Goal: Information Seeking & Learning: Learn about a topic

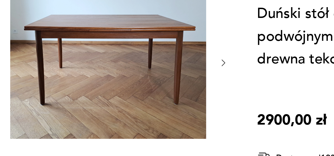
scroll to position [67, 0]
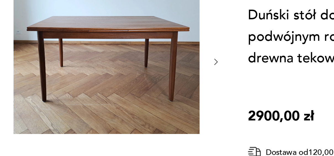
click at [183, 59] on icon "button" at bounding box center [183, 59] width 4 height 4
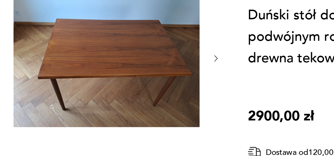
click at [183, 59] on icon "button" at bounding box center [183, 58] width 4 height 4
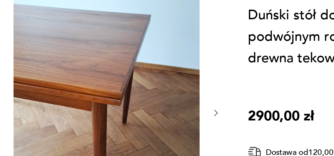
click at [183, 59] on div at bounding box center [130, 85] width 110 height 122
click at [180, 86] on div at bounding box center [130, 85] width 110 height 122
click at [182, 85] on icon "button" at bounding box center [183, 84] width 4 height 4
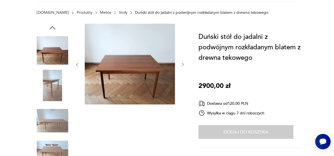
click at [56, 122] on img at bounding box center [52, 120] width 31 height 31
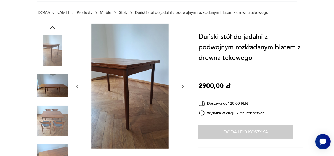
click at [51, 149] on img at bounding box center [52, 156] width 31 height 31
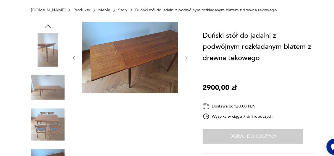
click at [40, 82] on img at bounding box center [52, 85] width 31 height 31
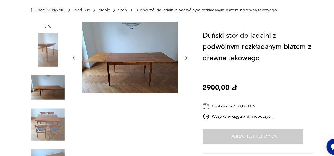
click at [48, 58] on img at bounding box center [52, 50] width 31 height 31
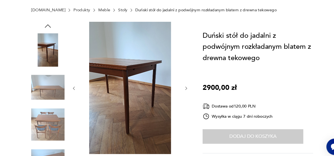
click at [48, 99] on img at bounding box center [52, 85] width 31 height 31
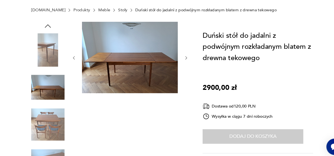
click at [48, 131] on img at bounding box center [52, 120] width 31 height 31
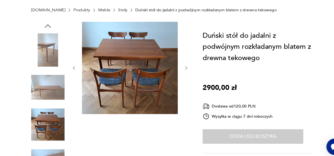
click at [47, 145] on img at bounding box center [52, 156] width 31 height 31
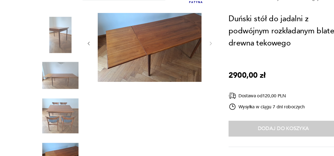
scroll to position [67, 0]
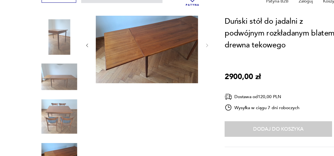
click at [56, 114] on img at bounding box center [52, 121] width 31 height 31
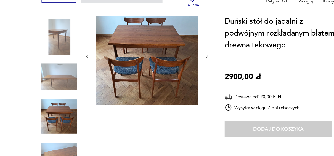
click at [66, 49] on img at bounding box center [52, 50] width 31 height 31
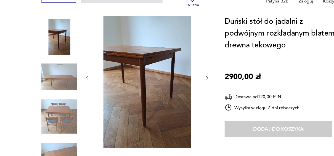
click at [58, 84] on img at bounding box center [52, 85] width 31 height 31
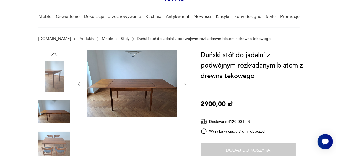
scroll to position [35, 0]
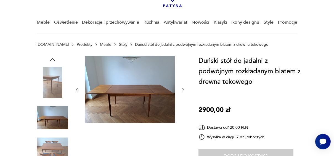
click at [54, 115] on img at bounding box center [52, 117] width 31 height 31
click at [130, 91] on img at bounding box center [130, 90] width 90 height 68
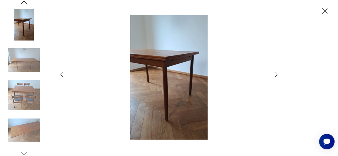
click at [277, 76] on icon "button" at bounding box center [276, 75] width 7 height 7
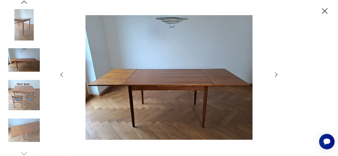
click at [277, 75] on icon "button" at bounding box center [276, 75] width 2 height 4
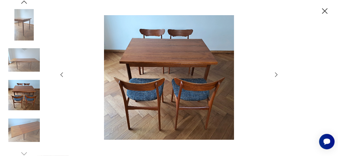
click at [277, 75] on icon "button" at bounding box center [276, 75] width 2 height 4
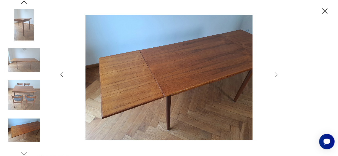
click at [61, 75] on icon "button" at bounding box center [61, 75] width 2 height 5
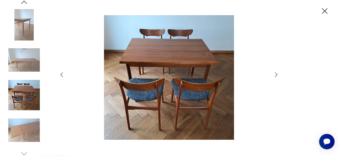
click at [325, 14] on icon "button" at bounding box center [325, 11] width 10 height 10
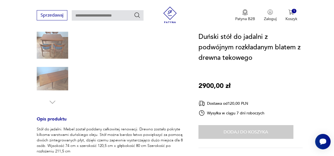
scroll to position [62, 0]
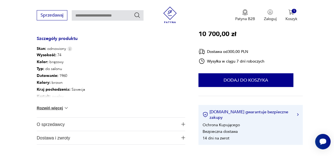
scroll to position [304, 0]
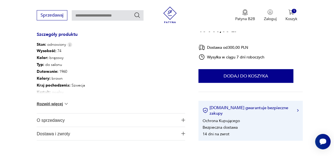
click at [51, 105] on button "Rozwiń więcej" at bounding box center [53, 104] width 32 height 6
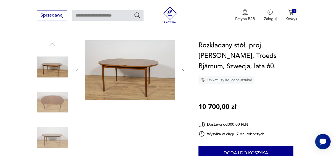
scroll to position [127, 0]
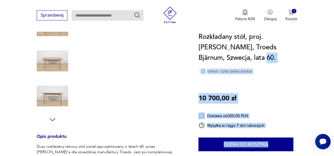
drag, startPoint x: 333, startPoint y: 33, endPoint x: 336, endPoint y: 25, distance: 8.7
click at [53, 119] on icon "button" at bounding box center [52, 120] width 8 height 8
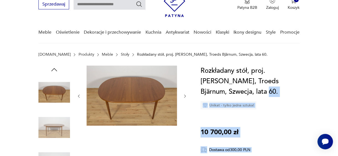
scroll to position [31, 0]
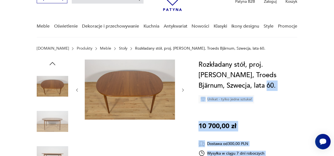
click at [56, 88] on img at bounding box center [52, 86] width 31 height 31
click at [54, 117] on img at bounding box center [52, 121] width 31 height 31
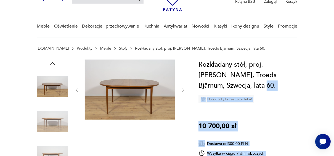
click at [121, 92] on img at bounding box center [130, 90] width 90 height 60
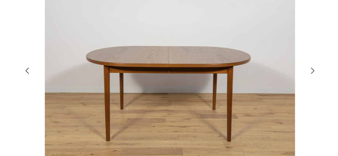
click at [277, 77] on icon "button" at bounding box center [276, 75] width 7 height 7
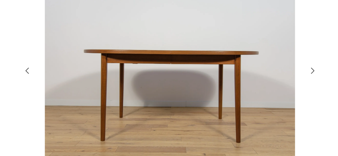
click at [277, 77] on icon "button" at bounding box center [276, 75] width 7 height 7
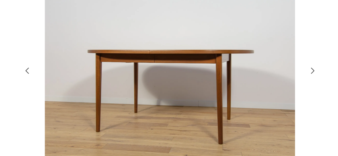
click at [277, 77] on icon "button" at bounding box center [276, 75] width 7 height 7
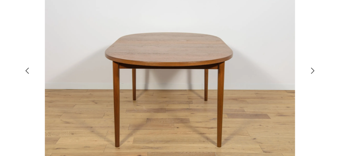
click at [277, 77] on icon "button" at bounding box center [276, 75] width 7 height 7
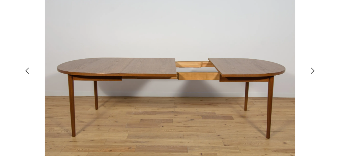
click at [277, 77] on icon "button" at bounding box center [276, 75] width 7 height 7
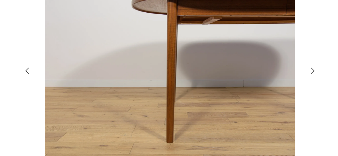
click at [277, 77] on icon "button" at bounding box center [276, 75] width 7 height 7
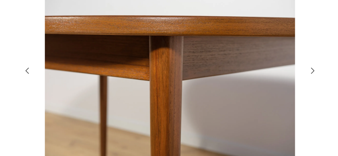
click at [277, 77] on icon "button" at bounding box center [276, 75] width 7 height 7
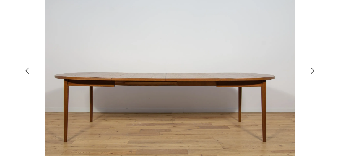
click at [275, 77] on icon "button" at bounding box center [276, 75] width 2 height 4
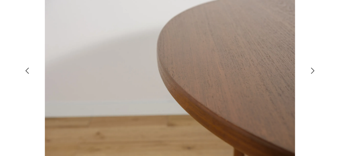
click at [275, 77] on icon "button" at bounding box center [276, 75] width 2 height 4
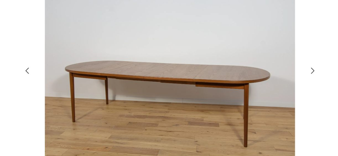
click at [275, 77] on icon "button" at bounding box center [276, 75] width 2 height 4
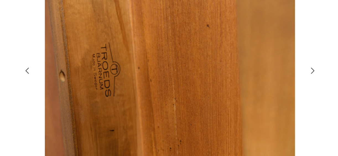
click at [275, 77] on icon "button" at bounding box center [276, 75] width 2 height 4
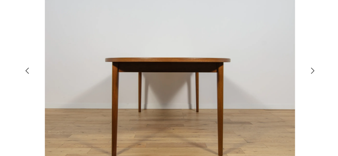
click at [275, 77] on icon "button" at bounding box center [276, 75] width 2 height 4
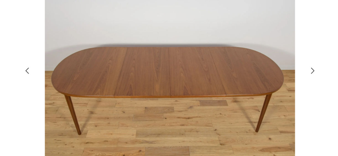
click at [275, 77] on icon "button" at bounding box center [276, 75] width 2 height 4
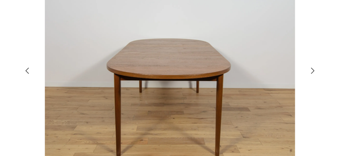
click at [275, 77] on icon "button" at bounding box center [276, 75] width 2 height 4
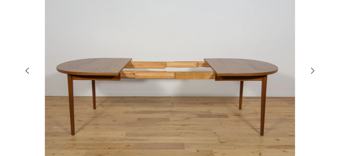
click at [275, 77] on icon "button" at bounding box center [276, 75] width 2 height 4
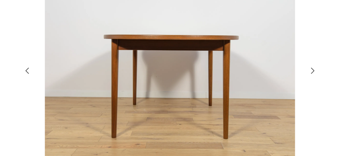
click at [275, 77] on icon "button" at bounding box center [276, 75] width 2 height 4
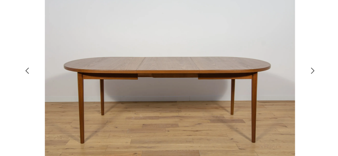
click at [275, 77] on icon "button" at bounding box center [276, 75] width 2 height 4
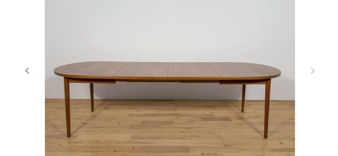
click at [61, 73] on icon "button" at bounding box center [61, 75] width 7 height 7
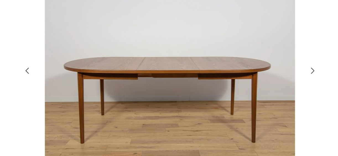
click at [61, 73] on icon "button" at bounding box center [61, 75] width 7 height 7
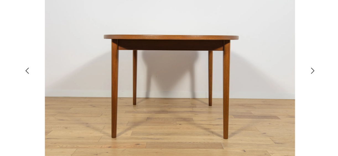
click at [61, 73] on icon "button" at bounding box center [61, 75] width 7 height 7
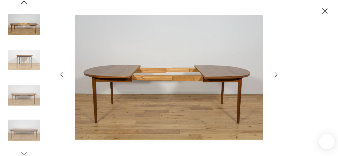
click at [24, 57] on img at bounding box center [23, 59] width 31 height 31
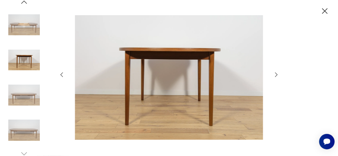
click at [31, 89] on img at bounding box center [23, 95] width 31 height 31
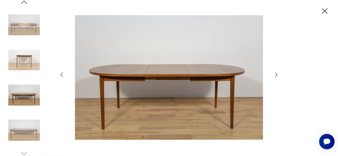
click at [26, 135] on img at bounding box center [23, 130] width 31 height 31
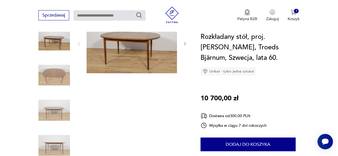
scroll to position [88, 0]
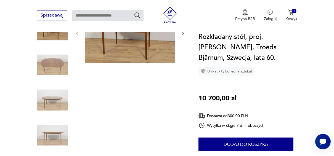
click at [144, 46] on img at bounding box center [130, 33] width 90 height 60
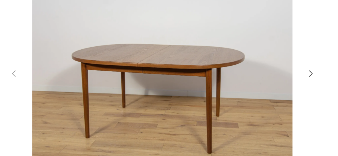
click at [186, 78] on img at bounding box center [168, 77] width 197 height 125
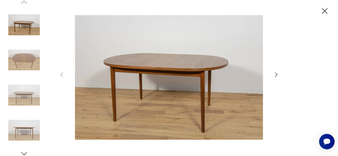
click at [30, 48] on img at bounding box center [23, 59] width 31 height 31
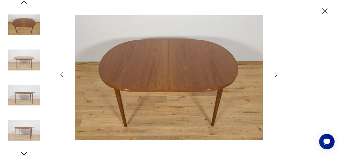
click at [323, 15] on icon "button" at bounding box center [325, 11] width 10 height 10
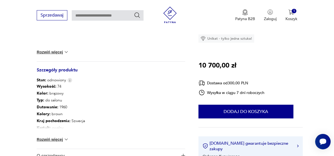
scroll to position [274, 0]
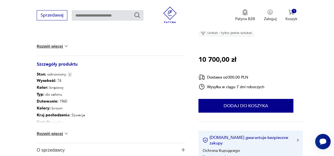
click at [60, 133] on button "Rozwiń więcej" at bounding box center [53, 134] width 32 height 6
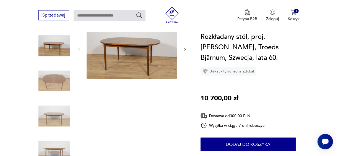
scroll to position [80, 0]
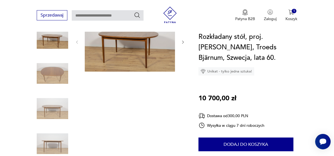
click at [111, 51] on img at bounding box center [130, 42] width 90 height 60
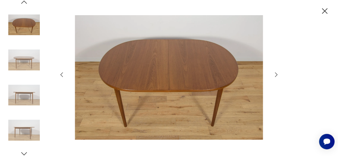
click at [27, 92] on img at bounding box center [23, 95] width 31 height 31
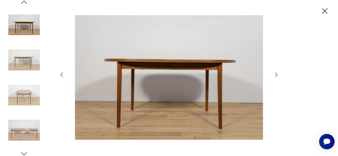
click at [29, 64] on img at bounding box center [23, 59] width 31 height 31
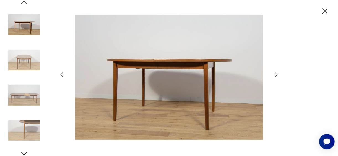
click at [26, 122] on img at bounding box center [23, 130] width 31 height 31
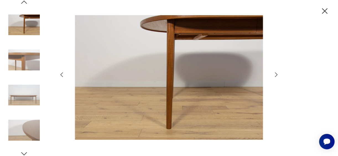
click at [31, 75] on img at bounding box center [23, 59] width 31 height 31
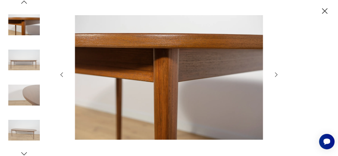
click at [31, 23] on img at bounding box center [23, 24] width 31 height 31
click at [32, 63] on img at bounding box center [23, 59] width 31 height 31
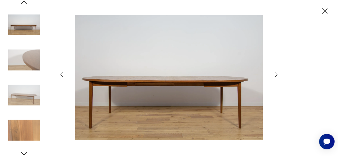
click at [29, 91] on img at bounding box center [23, 95] width 31 height 31
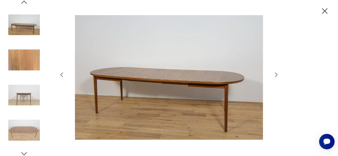
click at [28, 120] on img at bounding box center [23, 130] width 31 height 31
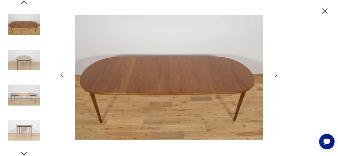
click at [20, 23] on img at bounding box center [23, 24] width 31 height 31
click at [24, 59] on img at bounding box center [23, 59] width 31 height 31
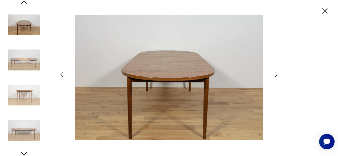
click at [31, 89] on img at bounding box center [23, 95] width 31 height 31
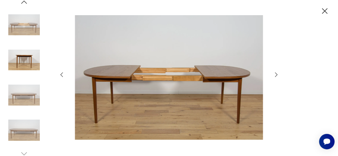
click at [33, 113] on div at bounding box center [23, 78] width 31 height 138
click at [31, 133] on img at bounding box center [23, 130] width 31 height 31
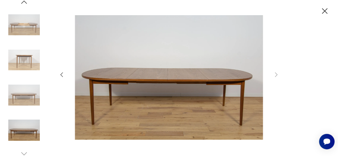
click at [29, 98] on img at bounding box center [23, 95] width 31 height 31
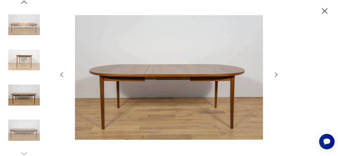
click at [29, 59] on img at bounding box center [23, 59] width 31 height 31
